Goal: Task Accomplishment & Management: Use online tool/utility

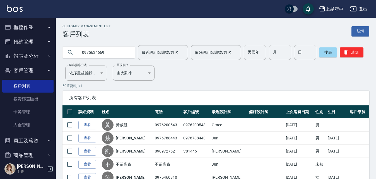
type input "0975634669"
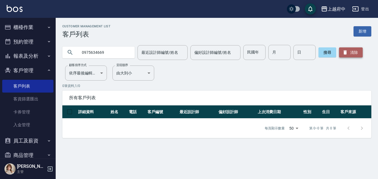
click at [347, 55] on button "清除" at bounding box center [351, 52] width 24 height 10
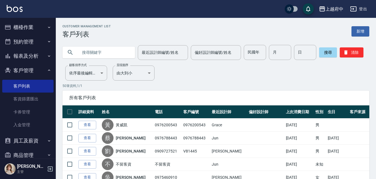
click at [98, 51] on input "text" at bounding box center [104, 52] width 52 height 15
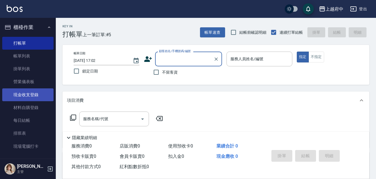
click at [27, 95] on link "現金收支登錄" at bounding box center [27, 94] width 51 height 13
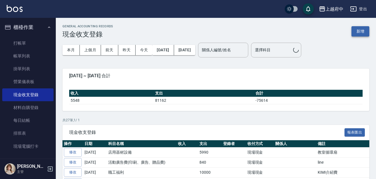
click at [363, 33] on button "新增" at bounding box center [360, 31] width 18 height 10
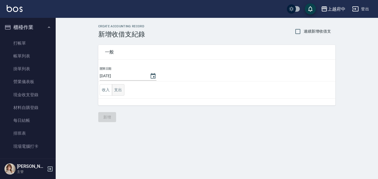
click at [121, 89] on button "支出" at bounding box center [118, 89] width 13 height 11
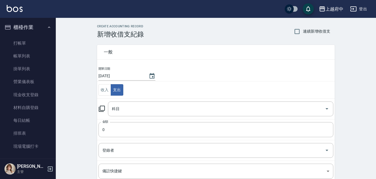
scroll to position [28, 0]
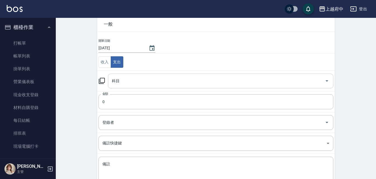
click at [176, 83] on input "科目" at bounding box center [216, 81] width 212 height 10
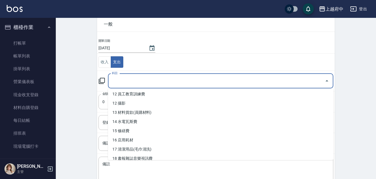
scroll to position [139, 0]
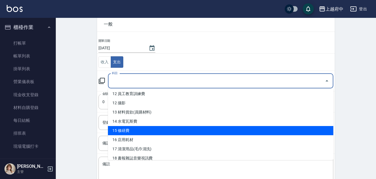
click at [129, 132] on li "15 修繕費" at bounding box center [220, 130] width 225 height 9
type input "15 修繕費"
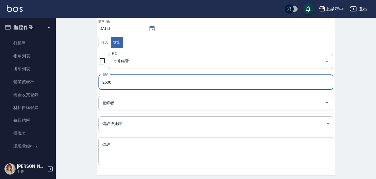
scroll to position [56, 0]
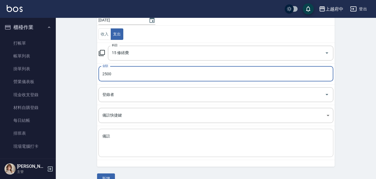
type input "2500"
click at [125, 130] on div "x 備註" at bounding box center [215, 143] width 235 height 28
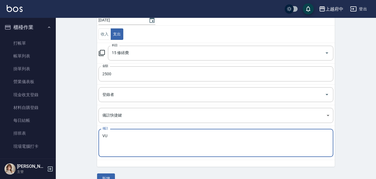
type textarea "V"
click at [146, 147] on textarea "小便斗維修" at bounding box center [215, 142] width 227 height 19
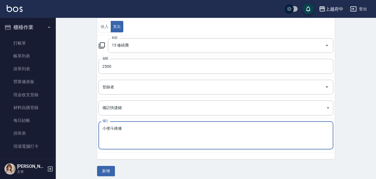
scroll to position [67, 0]
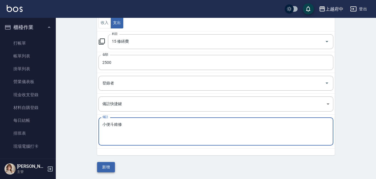
type textarea "小便斗維修"
click at [107, 168] on button "新增" at bounding box center [106, 167] width 18 height 10
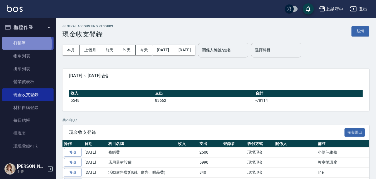
click at [18, 44] on link "打帳單" at bounding box center [27, 43] width 51 height 13
